Goal: Navigation & Orientation: Find specific page/section

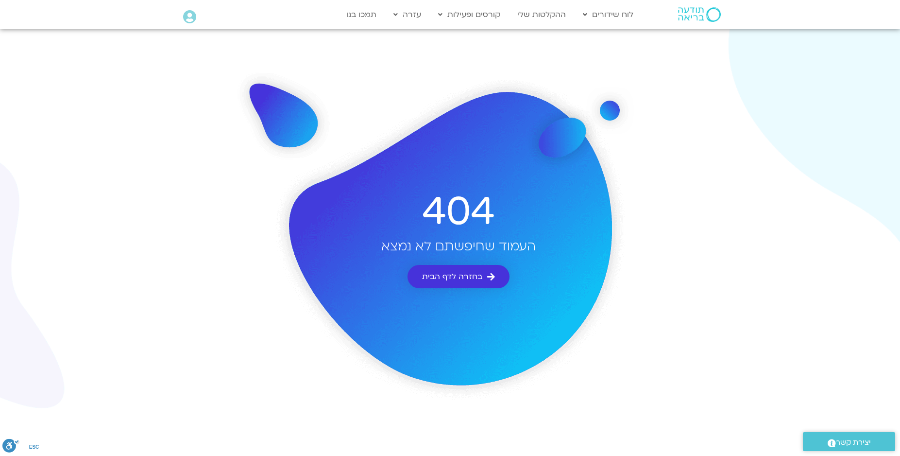
click at [444, 275] on span "בחזרה לדף הבית" at bounding box center [452, 276] width 60 height 9
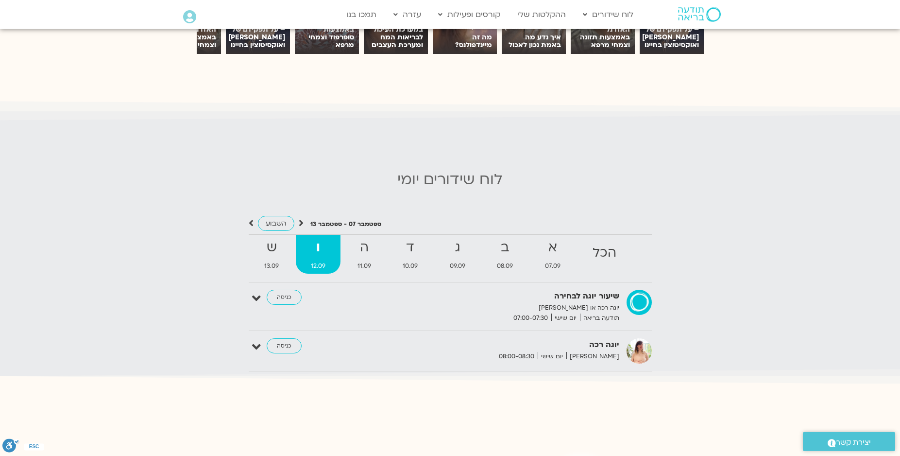
scroll to position [886, 0]
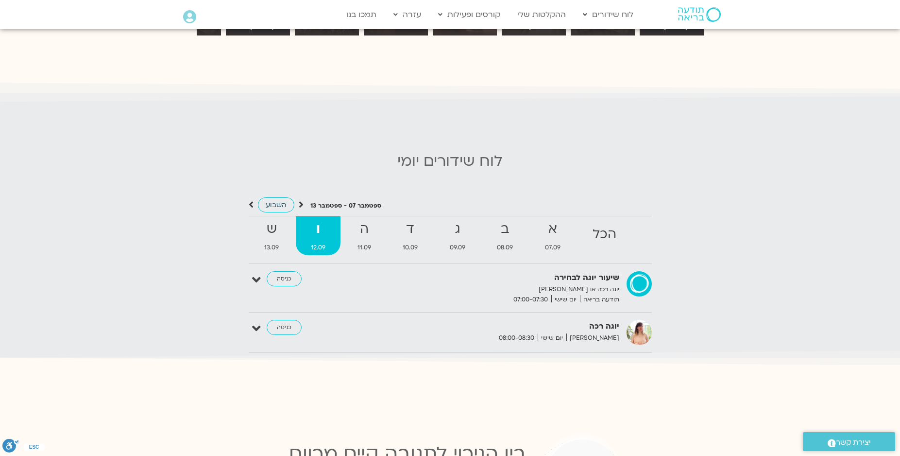
click at [263, 197] on link "השבוע" at bounding box center [276, 204] width 36 height 15
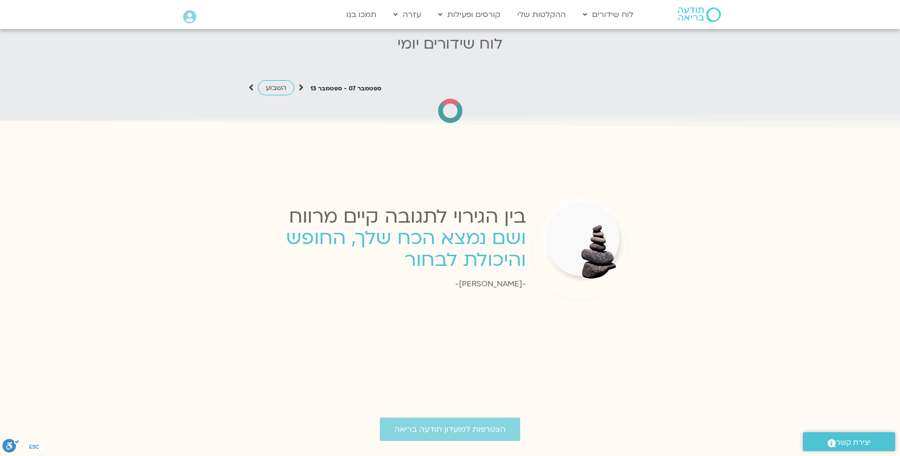
scroll to position [849, 0]
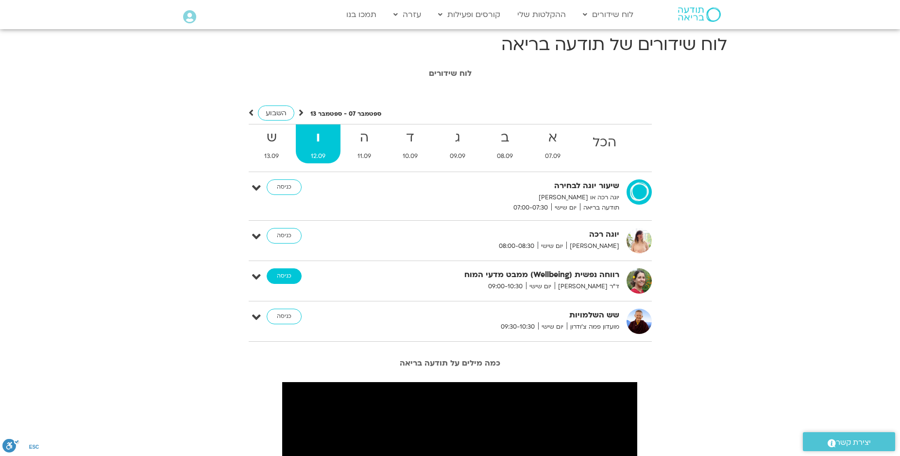
click at [288, 275] on link "כניסה" at bounding box center [284, 276] width 35 height 16
